Goal: Task Accomplishment & Management: Manage account settings

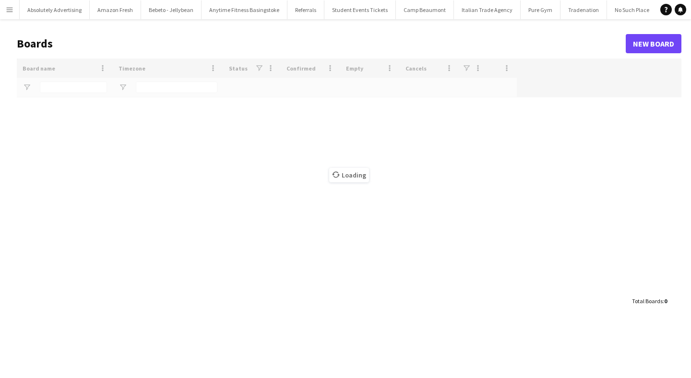
type input "******"
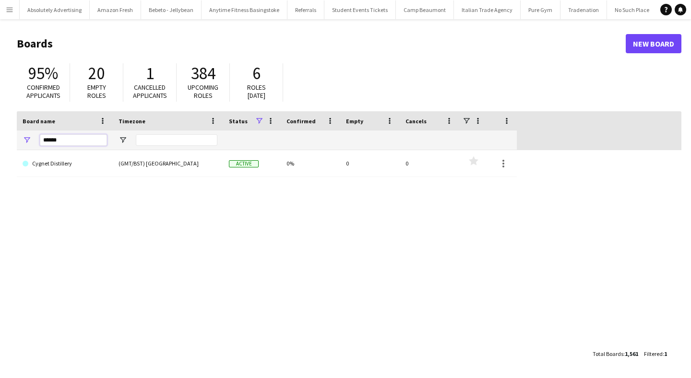
click at [51, 141] on input "******" at bounding box center [73, 140] width 67 height 12
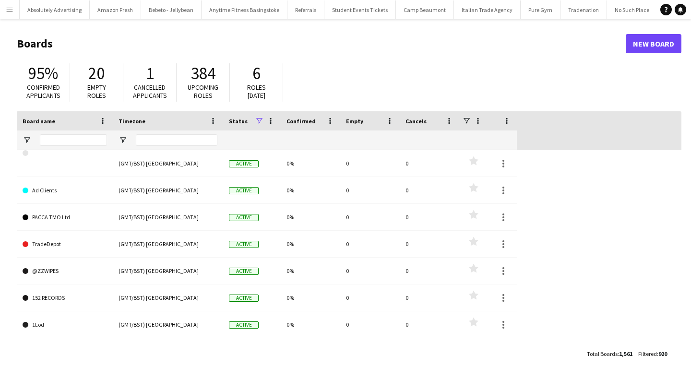
click at [8, 169] on main "Boards New Board 95% Confirmed applicants 20 Empty roles 1 Cancelled applicants…" at bounding box center [345, 198] width 691 height 359
click at [11, 10] on app-icon "Menu" at bounding box center [10, 10] width 8 height 8
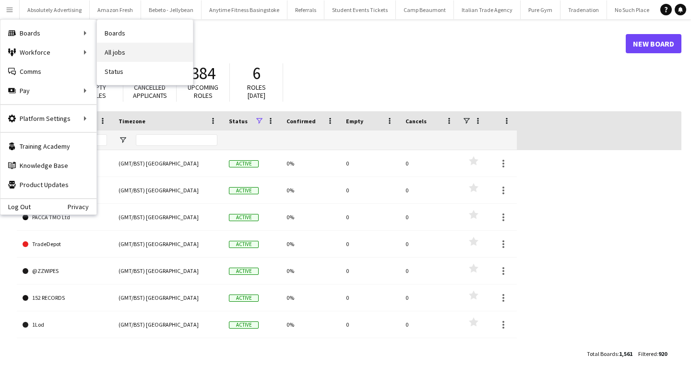
click at [121, 50] on link "All jobs" at bounding box center [145, 52] width 96 height 19
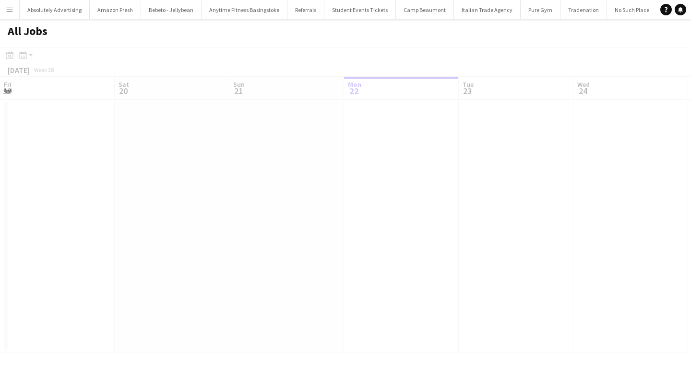
scroll to position [0, 229]
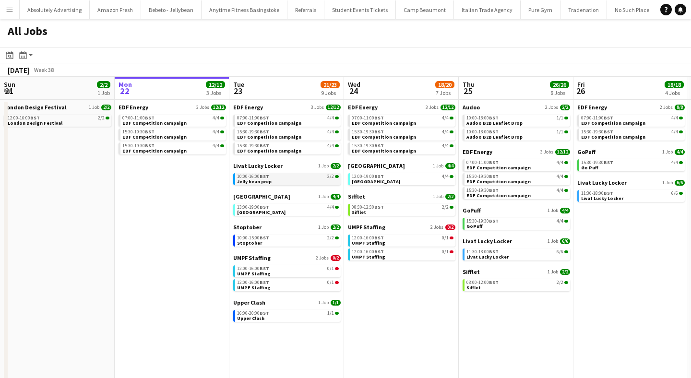
click at [262, 182] on span "Jelly bean prep" at bounding box center [254, 182] width 35 height 6
click at [268, 178] on span "BST" at bounding box center [265, 176] width 10 height 6
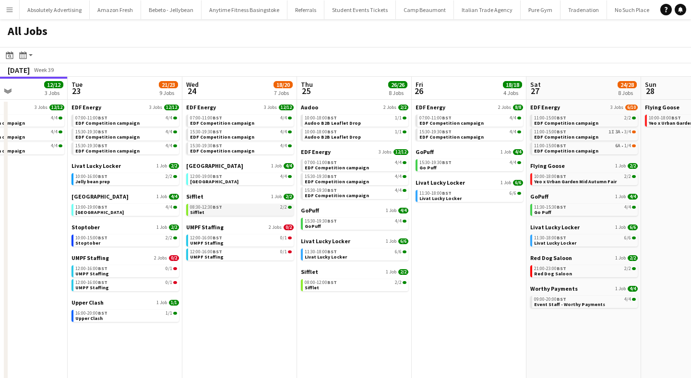
scroll to position [0, 397]
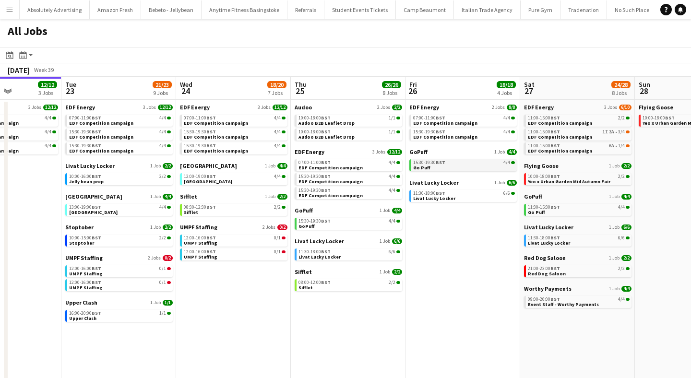
click at [423, 165] on span "Go Puff" at bounding box center [421, 168] width 17 height 6
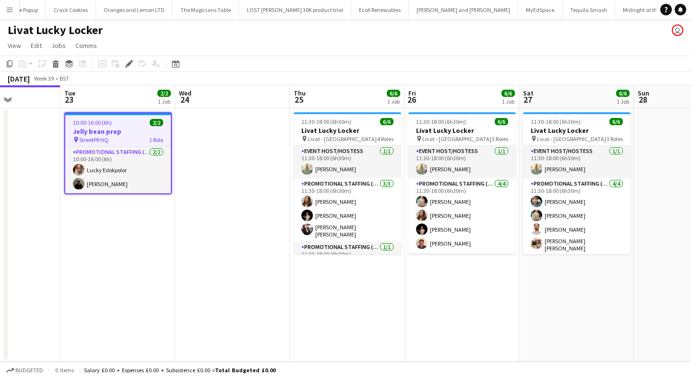
scroll to position [0, 289]
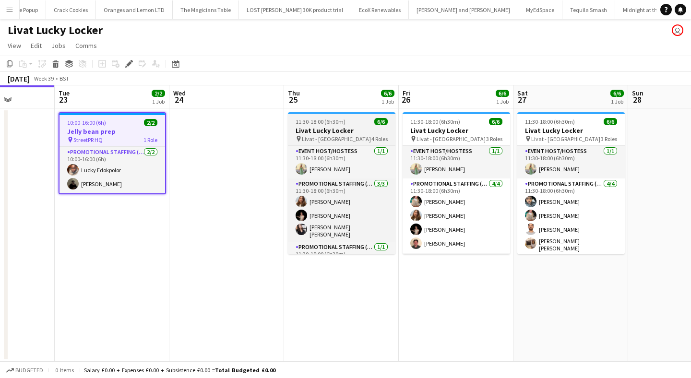
click at [345, 132] on h3 "Livat Lucky Locker" at bounding box center [342, 130] width 108 height 9
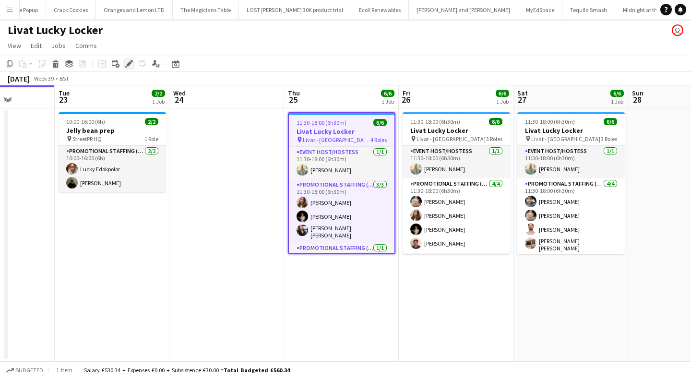
click at [132, 60] on icon at bounding box center [132, 61] width 2 height 2
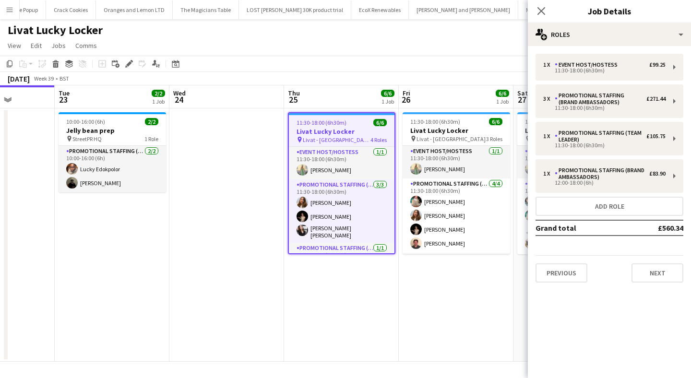
click at [602, 20] on div "Close pop-in Job Details" at bounding box center [609, 11] width 163 height 23
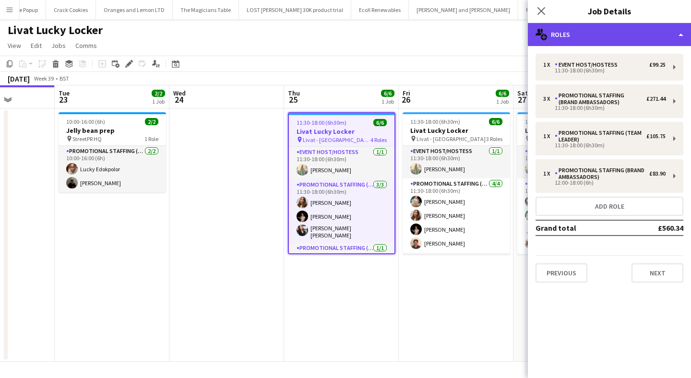
click at [602, 32] on div "multiple-users-add Roles" at bounding box center [609, 34] width 163 height 23
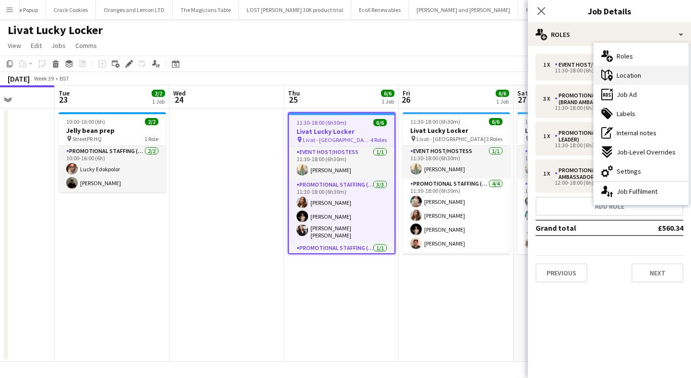
click at [623, 73] on span "Location" at bounding box center [629, 75] width 24 height 9
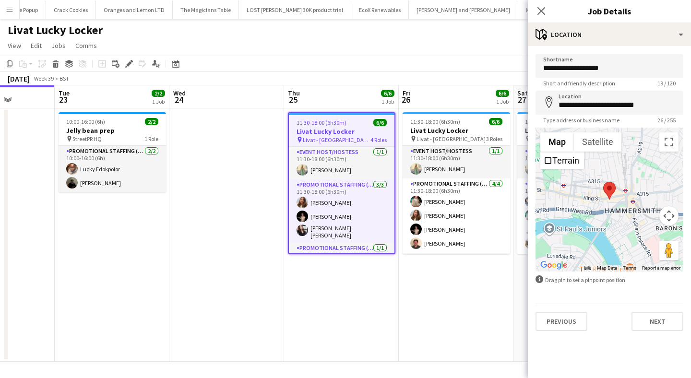
click at [613, 209] on div at bounding box center [610, 200] width 148 height 144
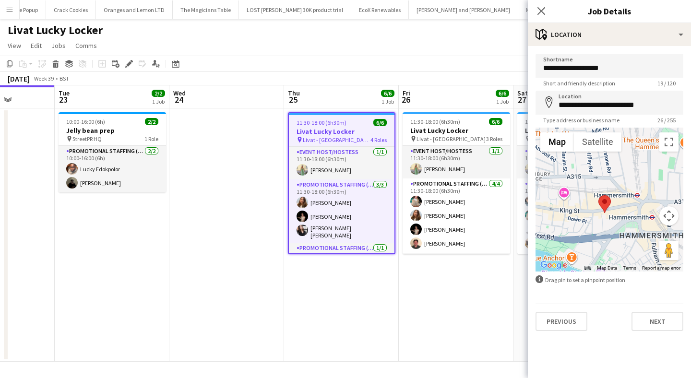
drag, startPoint x: 613, startPoint y: 209, endPoint x: 613, endPoint y: 233, distance: 24.0
click at [613, 233] on div at bounding box center [610, 200] width 148 height 144
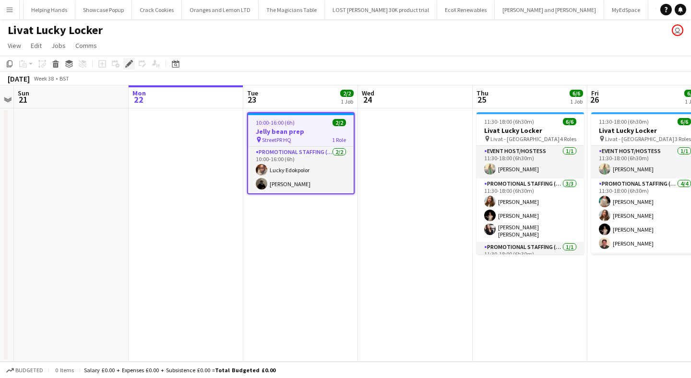
scroll to position [0, 34840]
click at [130, 64] on icon at bounding box center [128, 63] width 5 height 5
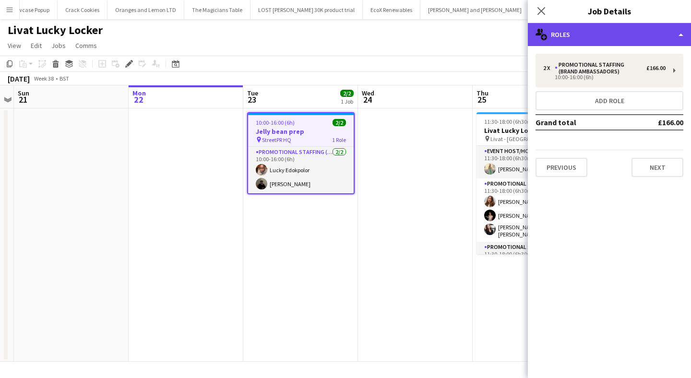
click at [619, 28] on div "multiple-users-add Roles" at bounding box center [609, 34] width 163 height 23
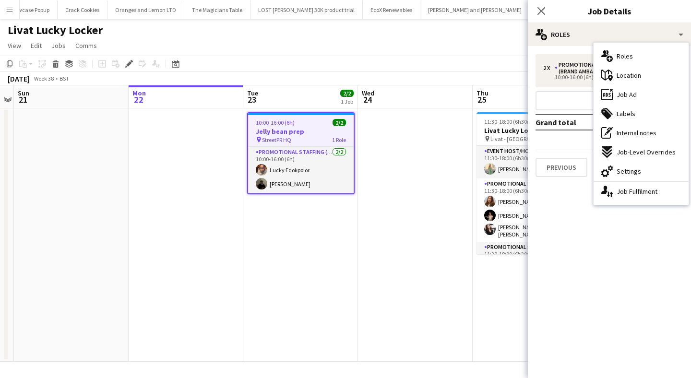
click at [409, 206] on app-date-cell at bounding box center [415, 234] width 115 height 253
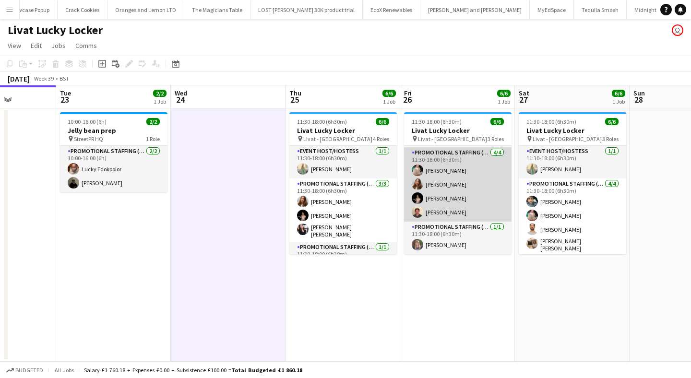
scroll to position [0, 0]
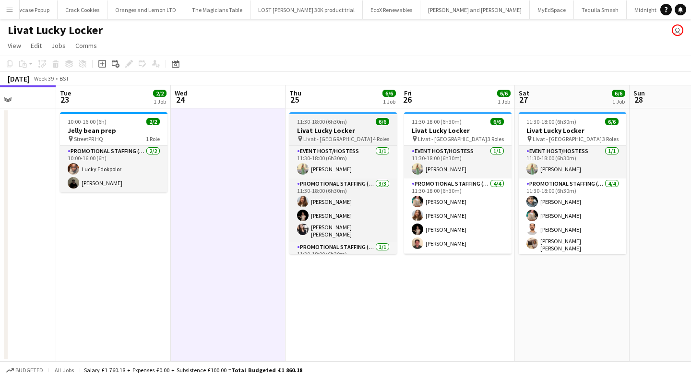
click at [350, 133] on h3 "Livat Lucky Locker" at bounding box center [343, 130] width 108 height 9
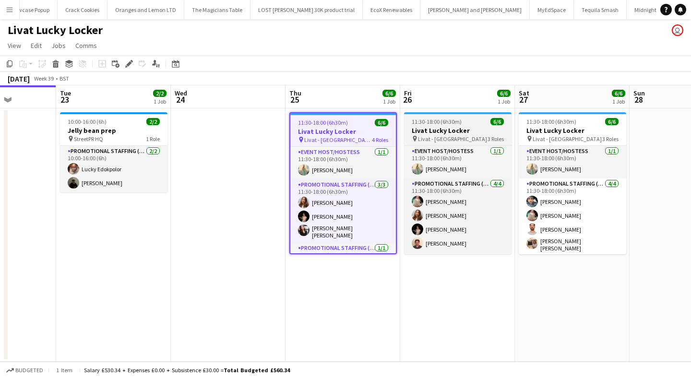
click at [438, 121] on span "11:30-18:00 (6h30m)" at bounding box center [437, 121] width 50 height 7
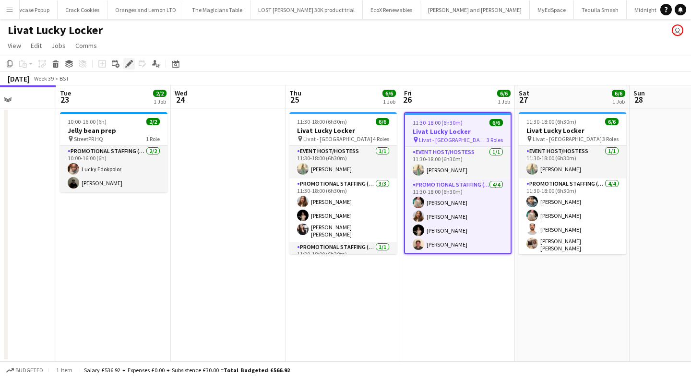
click at [125, 63] on icon "Edit" at bounding box center [129, 64] width 8 height 8
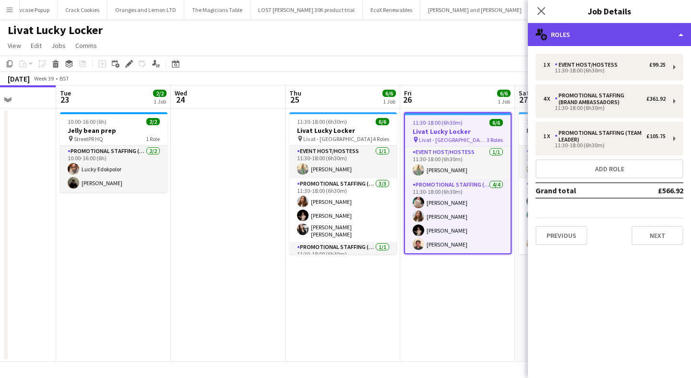
click at [573, 40] on div "multiple-users-add Roles" at bounding box center [609, 34] width 163 height 23
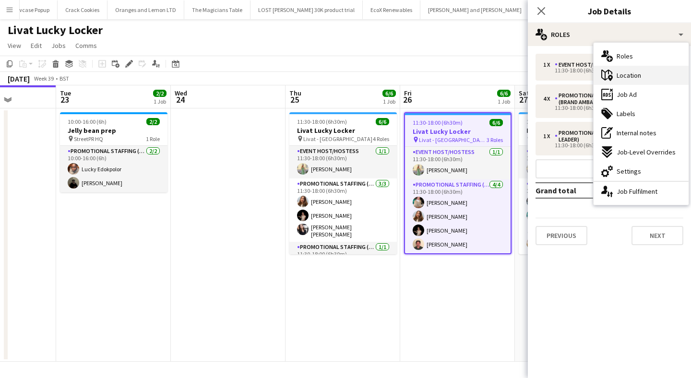
click at [635, 76] on span "Location" at bounding box center [629, 75] width 24 height 9
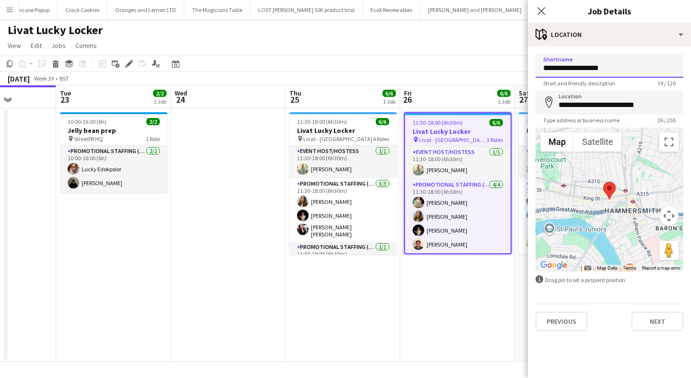
click at [635, 76] on input "**********" at bounding box center [610, 66] width 148 height 24
click at [625, 214] on div at bounding box center [610, 200] width 148 height 144
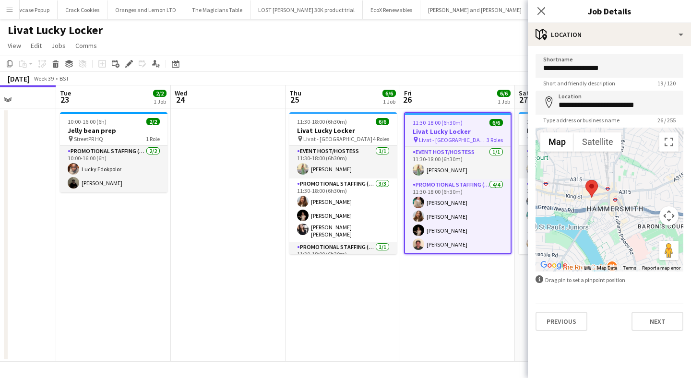
drag, startPoint x: 610, startPoint y: 223, endPoint x: 611, endPoint y: 209, distance: 14.0
click at [611, 209] on div at bounding box center [610, 200] width 148 height 144
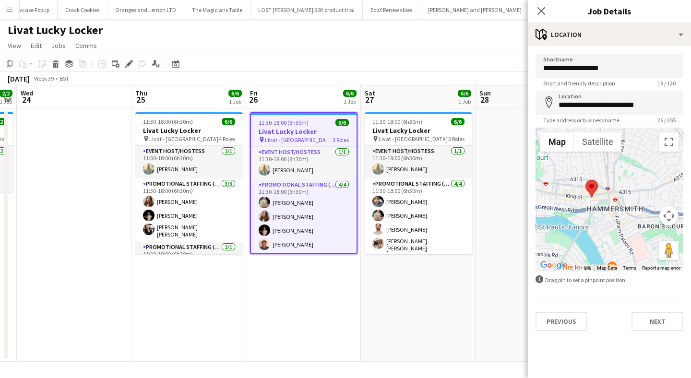
scroll to position [0, 443]
drag, startPoint x: 450, startPoint y: 300, endPoint x: 295, endPoint y: 307, distance: 155.2
click at [295, 307] on app-calendar-viewport "Sat 20 Sun 21 Mon 22 Tue 23 2/2 1 Job Wed 24 Thu 25 6/6 1 Job Fri 26 6/6 1 Job …" at bounding box center [345, 223] width 691 height 276
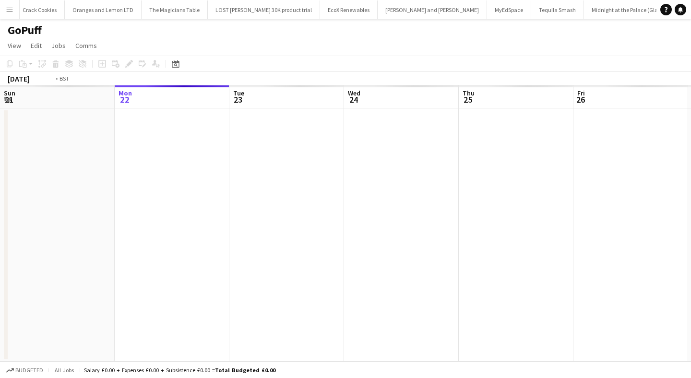
scroll to position [0, 330]
